Goal: Task Accomplishment & Management: Manage account settings

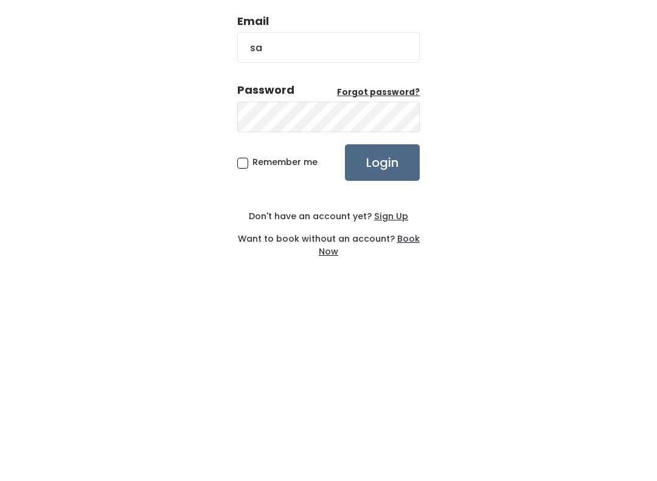
click at [539, 111] on div "Email sa Password Forgot password? Remember me Login Don't have an account yet?…" at bounding box center [328, 240] width 657 height 481
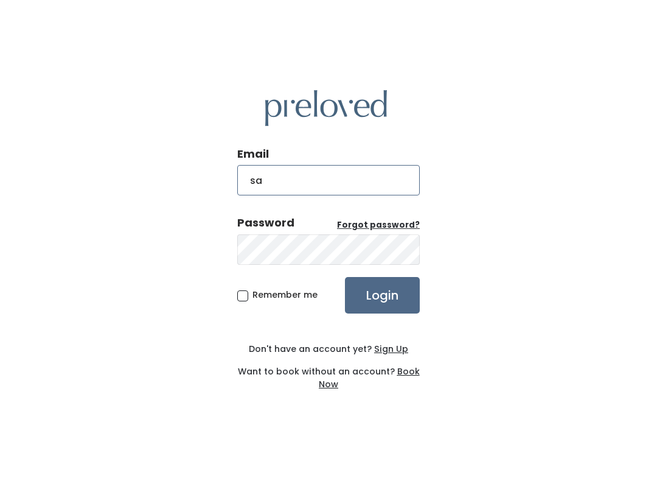
click at [343, 192] on input "sa" at bounding box center [328, 180] width 182 height 30
type input "[PERSON_NAME][DOMAIN_NAME][EMAIL_ADDRESS][DOMAIN_NAME]"
click at [372, 279] on input "Login" at bounding box center [382, 295] width 75 height 36
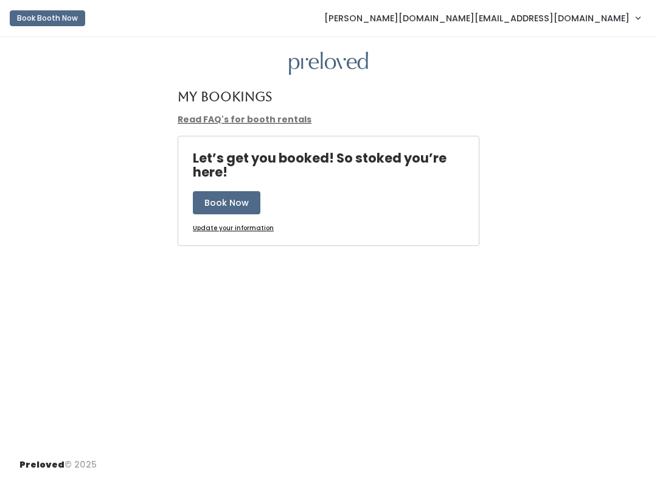
click at [585, 12] on span "[PERSON_NAME][DOMAIN_NAME][EMAIL_ADDRESS][DOMAIN_NAME]" at bounding box center [476, 18] width 305 height 13
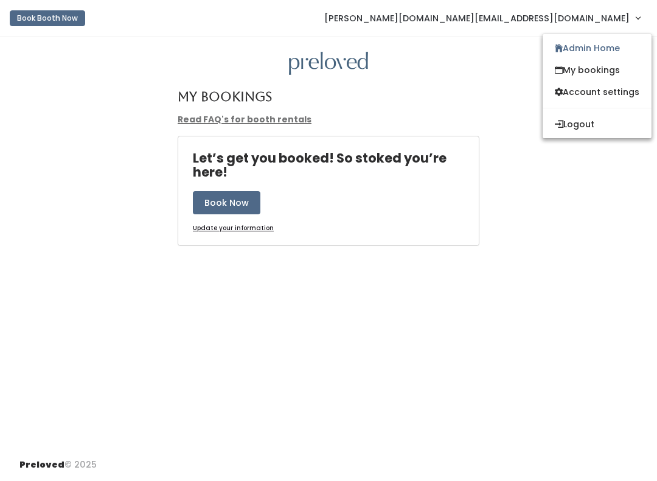
click at [590, 49] on link "Admin Home" at bounding box center [597, 48] width 109 height 22
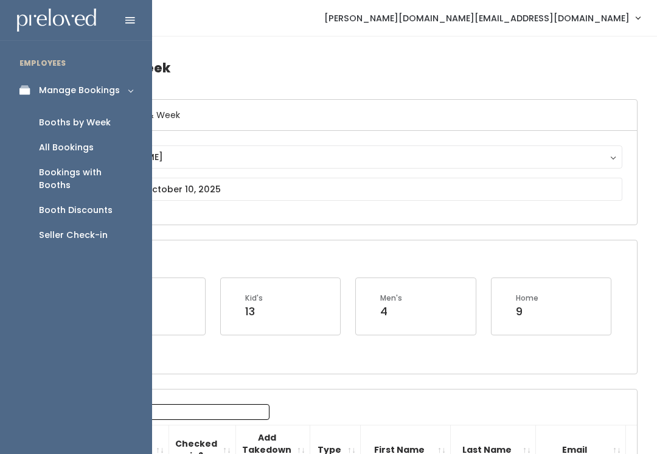
click at [39, 204] on div "Booth Discounts" at bounding box center [76, 210] width 74 height 13
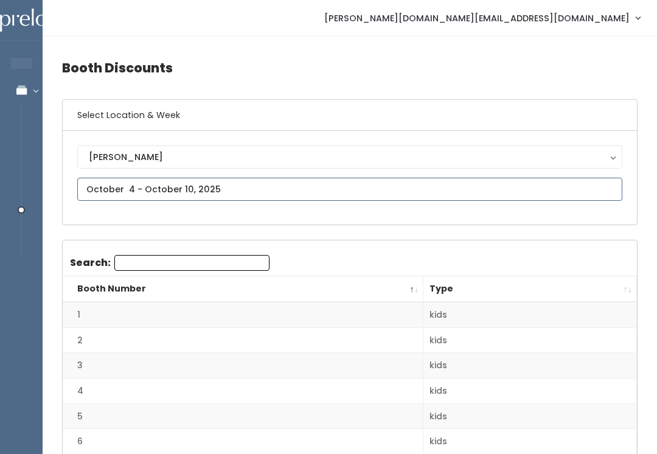
click at [268, 185] on input "text" at bounding box center [349, 189] width 545 height 23
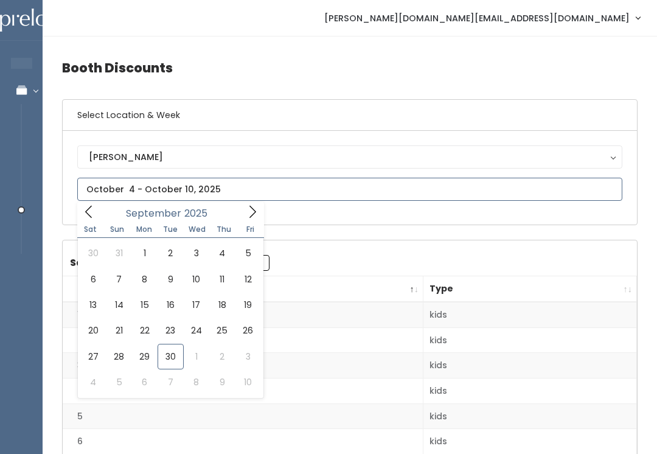
type input "September 27 to October 3"
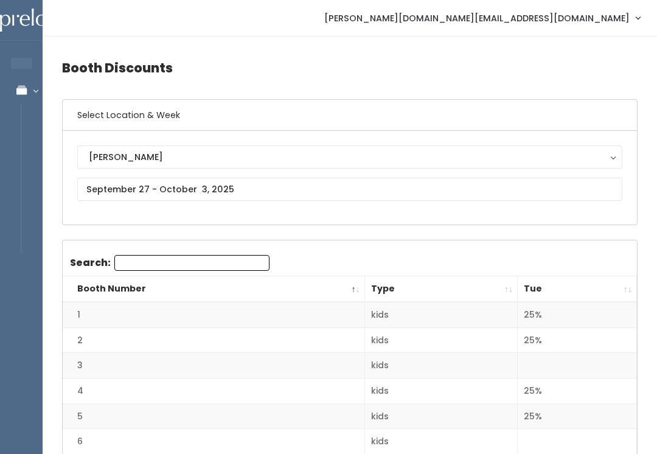
click at [625, 285] on th "Tue" at bounding box center [577, 289] width 119 height 26
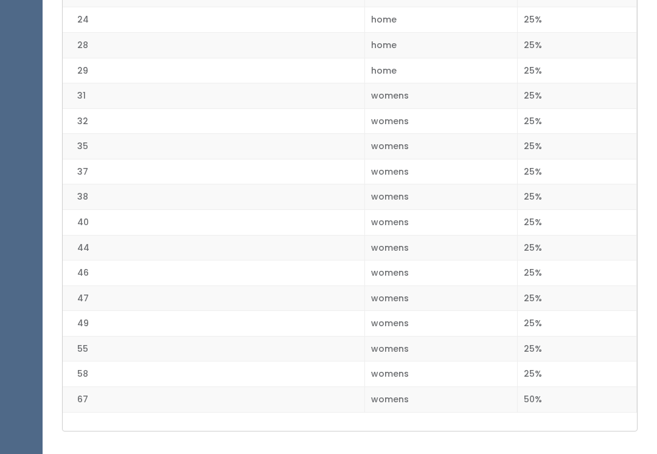
scroll to position [1793, 0]
